Goal: Transaction & Acquisition: Purchase product/service

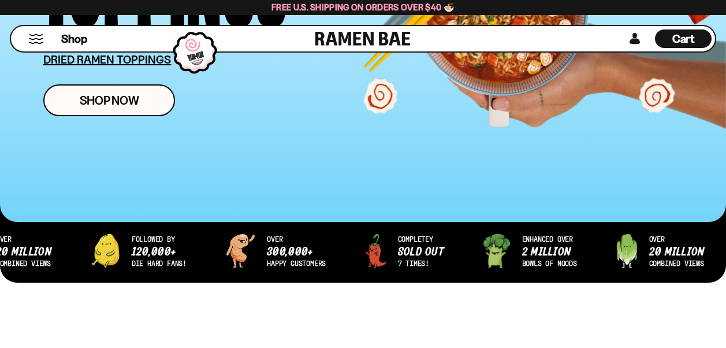
scroll to position [274, 0]
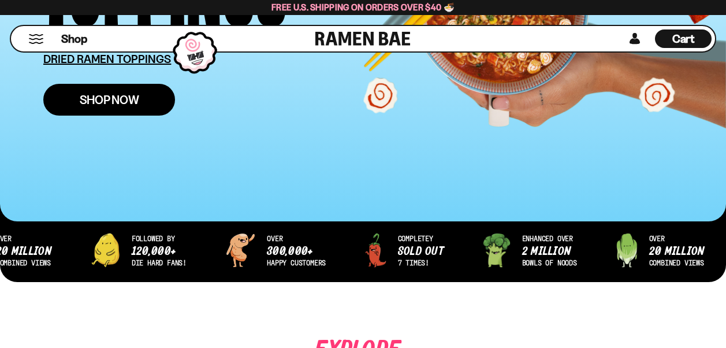
click at [109, 97] on span "Shop Now" at bounding box center [110, 100] width 60 height 12
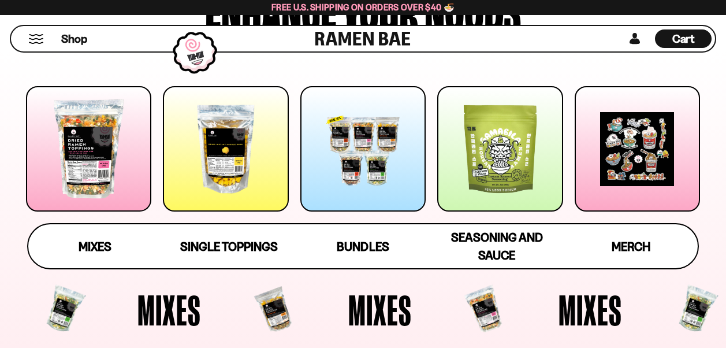
scroll to position [101, 0]
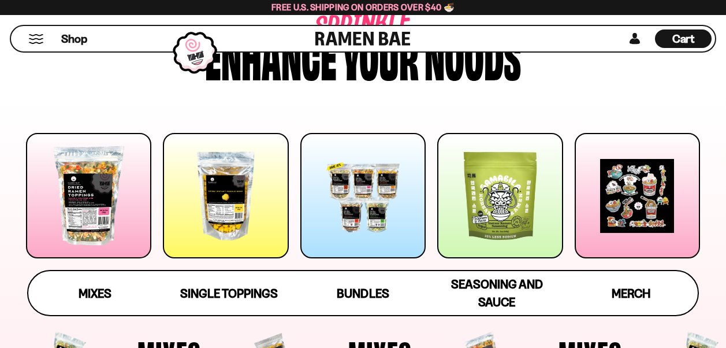
click at [89, 214] on div at bounding box center [88, 195] width 125 height 125
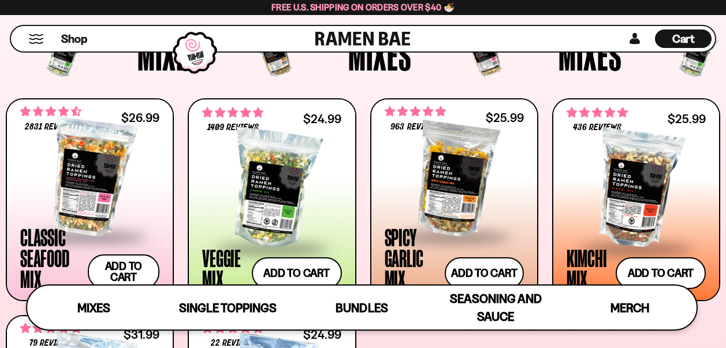
scroll to position [126, 0]
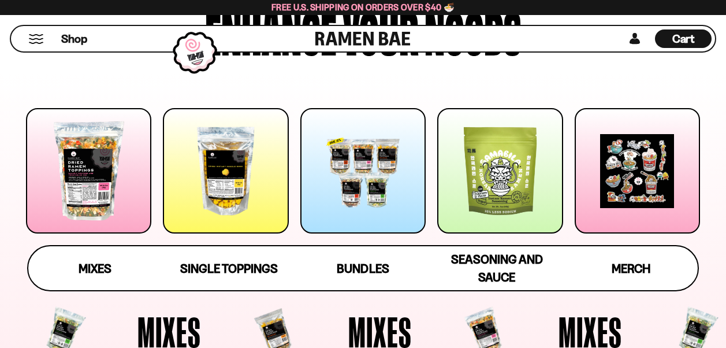
click at [102, 175] on div at bounding box center [88, 170] width 125 height 125
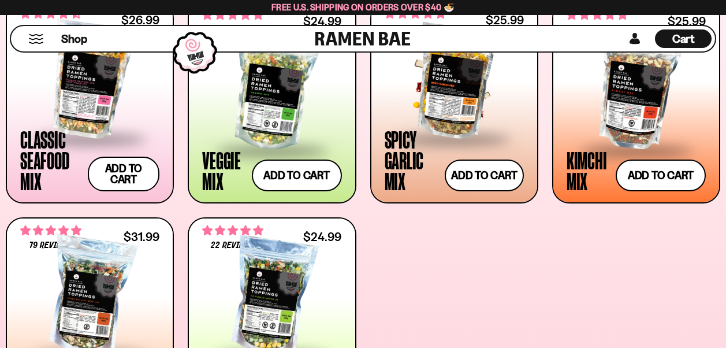
scroll to position [489, 0]
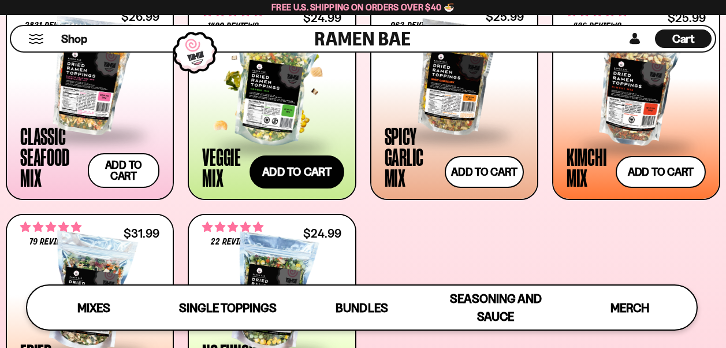
click at [292, 173] on button "Add to cart Add ― Regular price $24.99 Regular price Sale price $24.99 Unit pri…" at bounding box center [297, 172] width 95 height 34
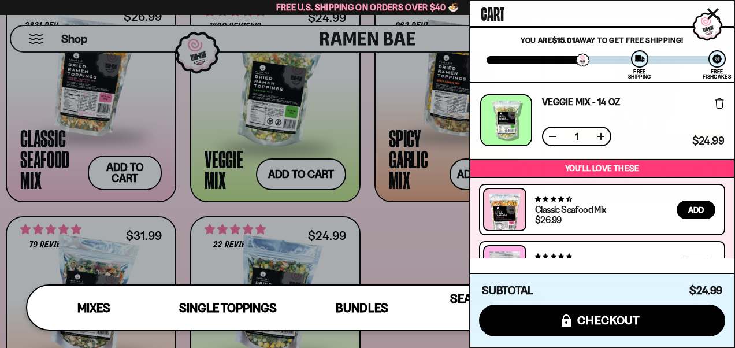
scroll to position [107, 0]
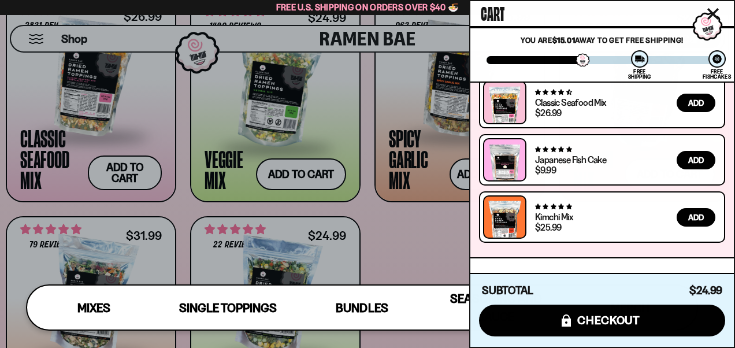
drag, startPoint x: 715, startPoint y: 13, endPoint x: 708, endPoint y: 9, distance: 8.5
click at [715, 13] on icon "Close cart" at bounding box center [713, 14] width 12 height 12
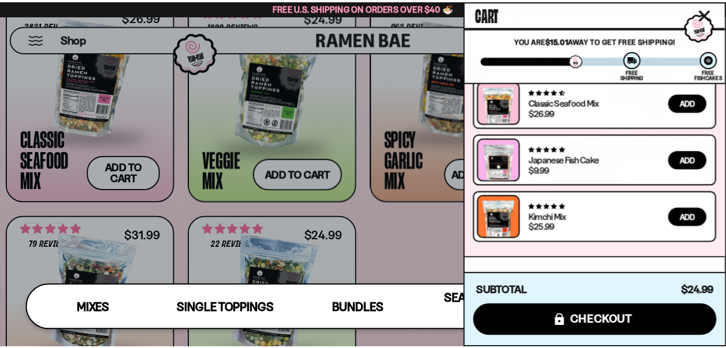
scroll to position [489, 0]
